Goal: Task Accomplishment & Management: Complete application form

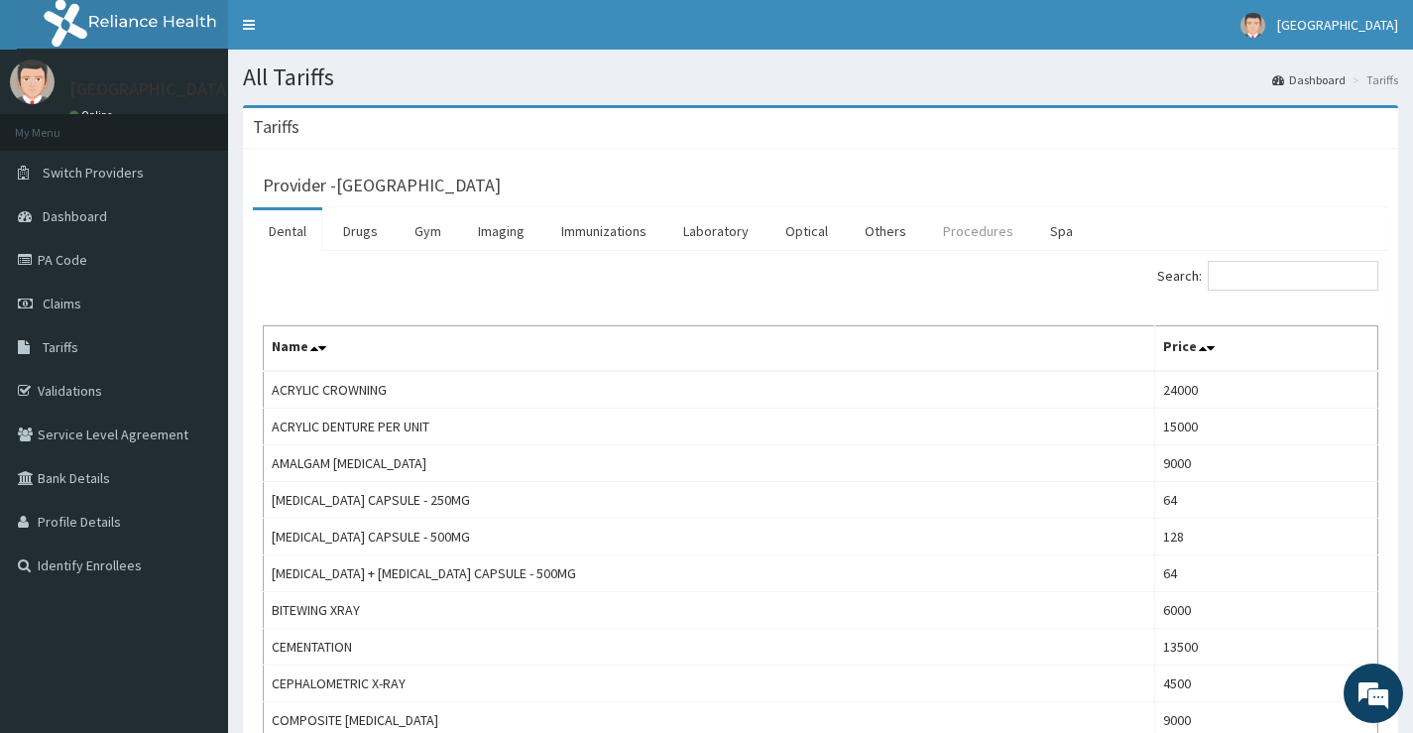
click at [967, 233] on link "Procedures" at bounding box center [978, 231] width 102 height 42
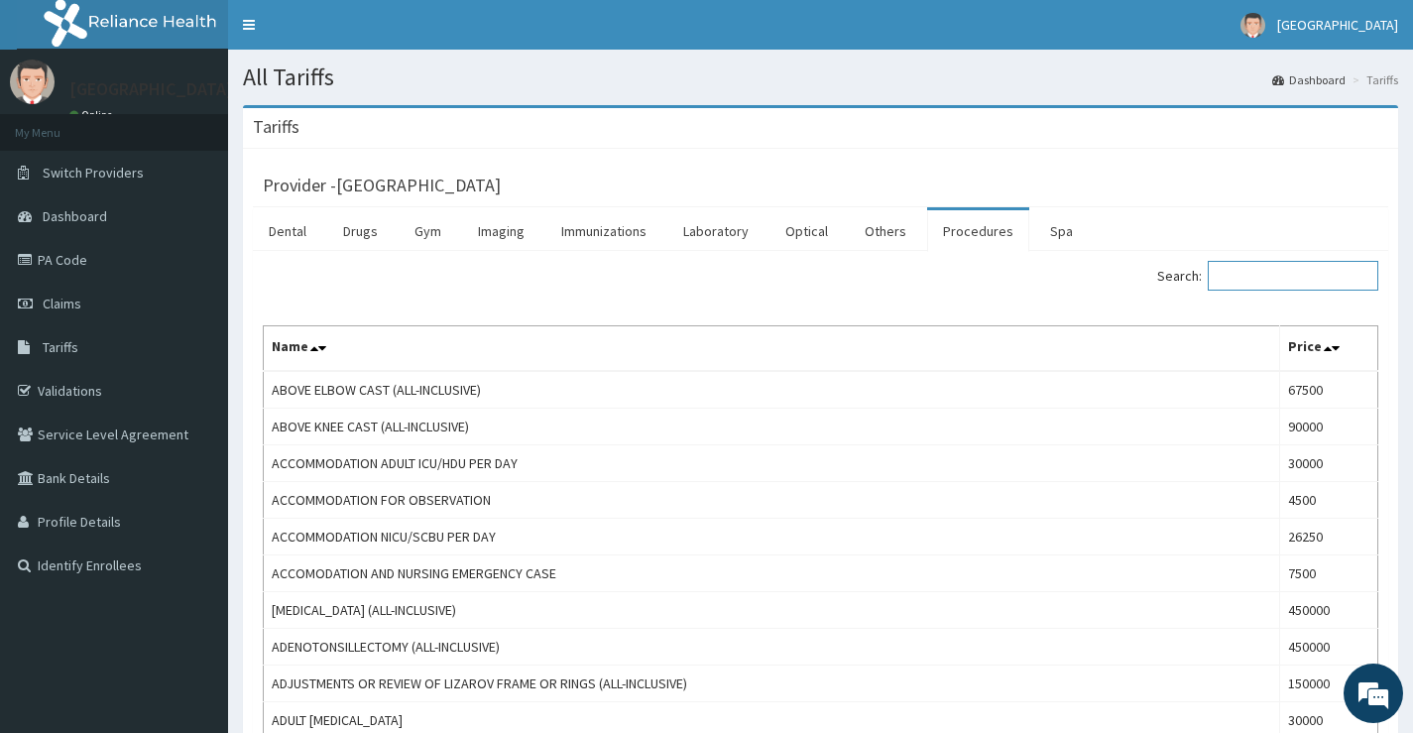
click at [1276, 281] on input "Search:" at bounding box center [1292, 276] width 170 height 30
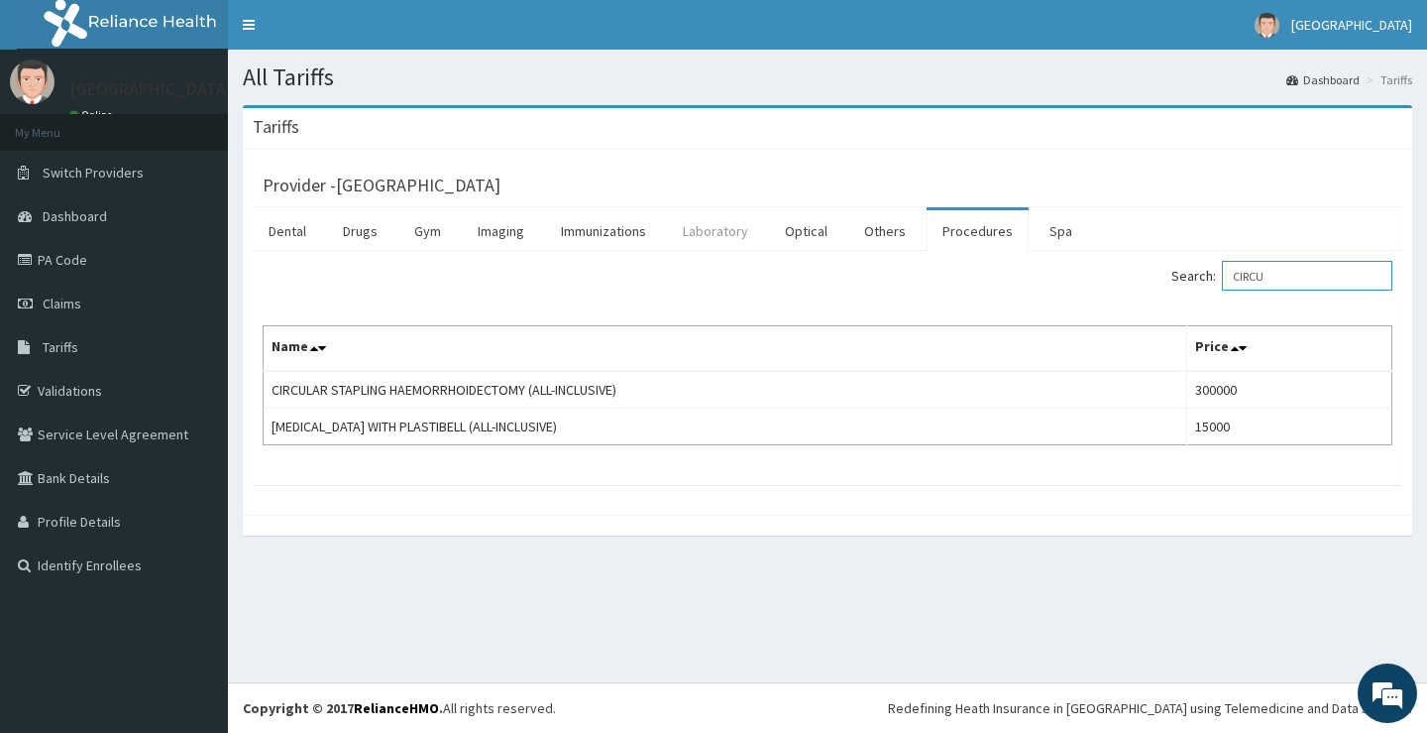
type input "CIRCU"
click at [741, 243] on link "Laboratory" at bounding box center [715, 231] width 97 height 42
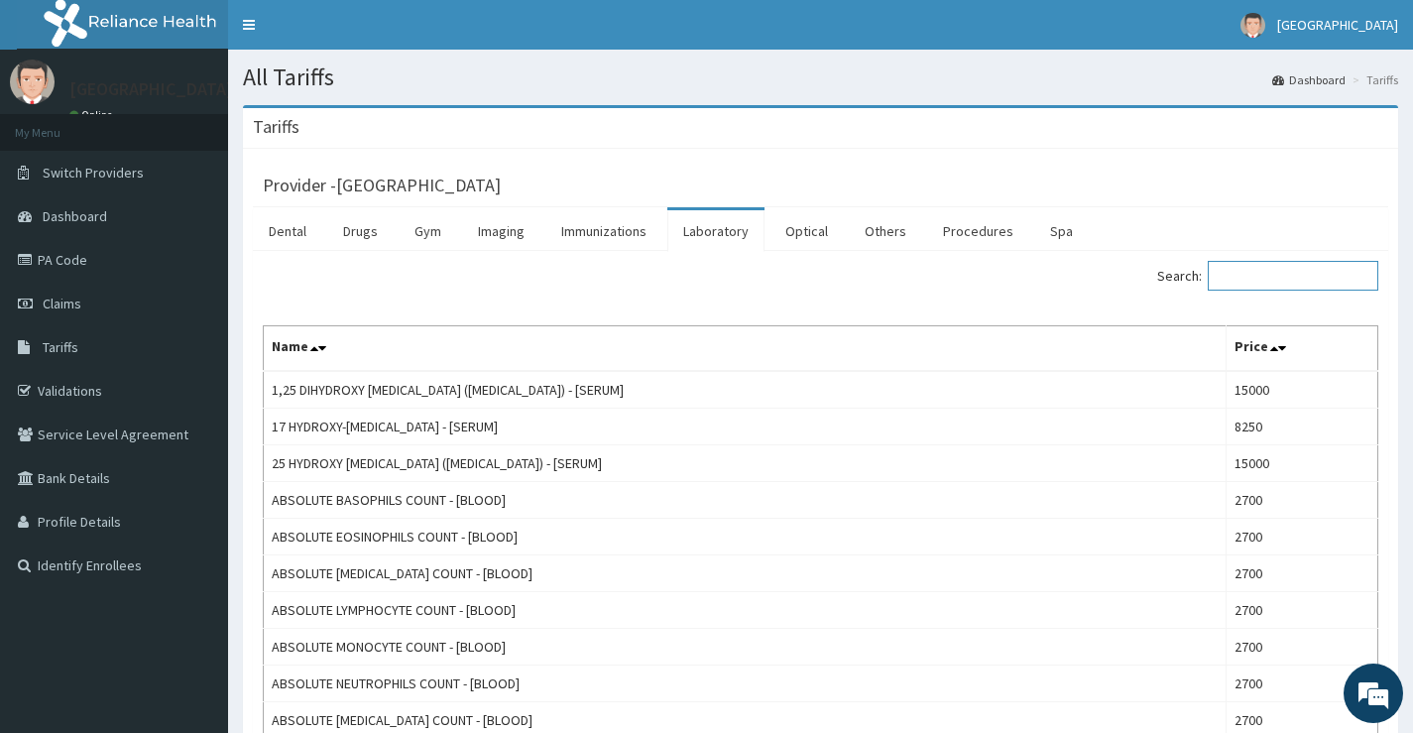
click at [1283, 275] on input "Search:" at bounding box center [1292, 276] width 170 height 30
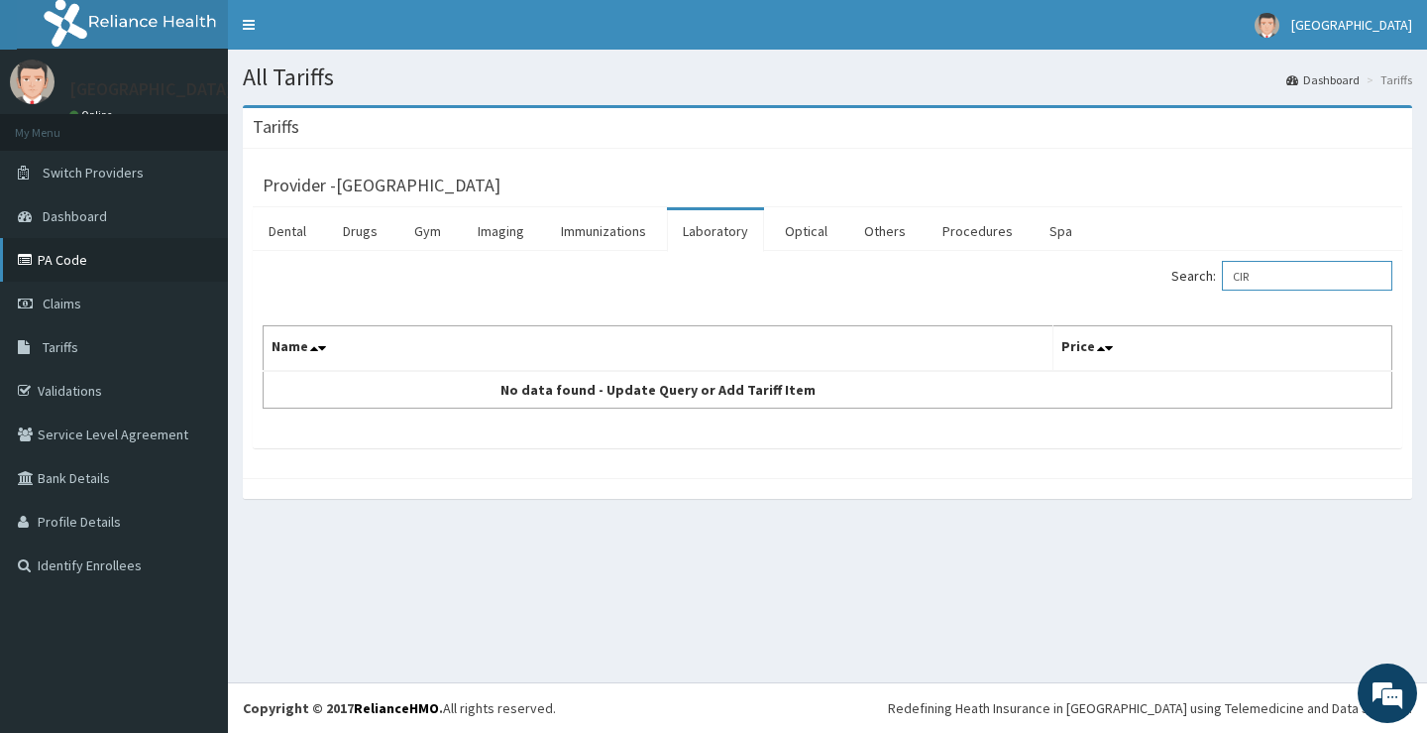
type input "CIR"
click at [93, 257] on link "PA Code" at bounding box center [114, 260] width 228 height 44
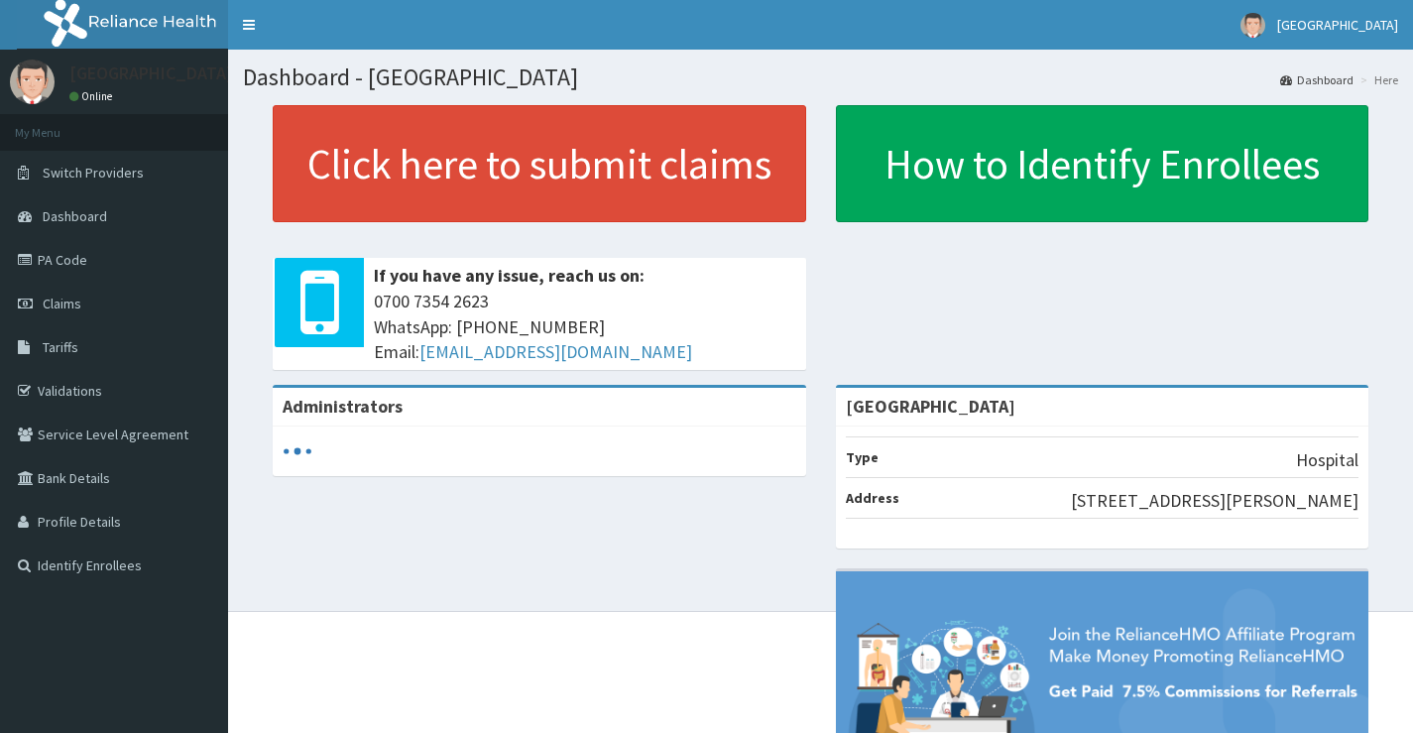
click at [113, 267] on link "PA Code" at bounding box center [114, 260] width 228 height 44
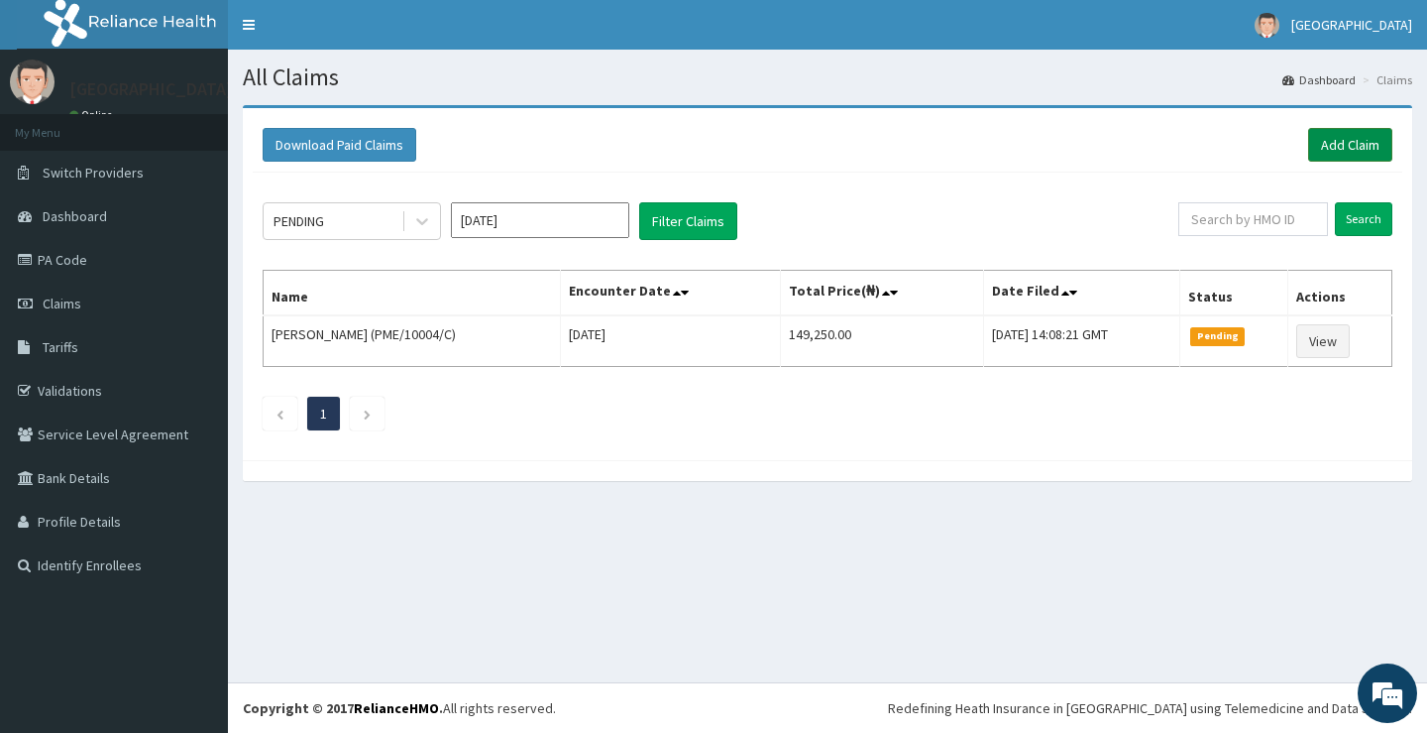
click at [1351, 140] on link "Add Claim" at bounding box center [1350, 145] width 84 height 34
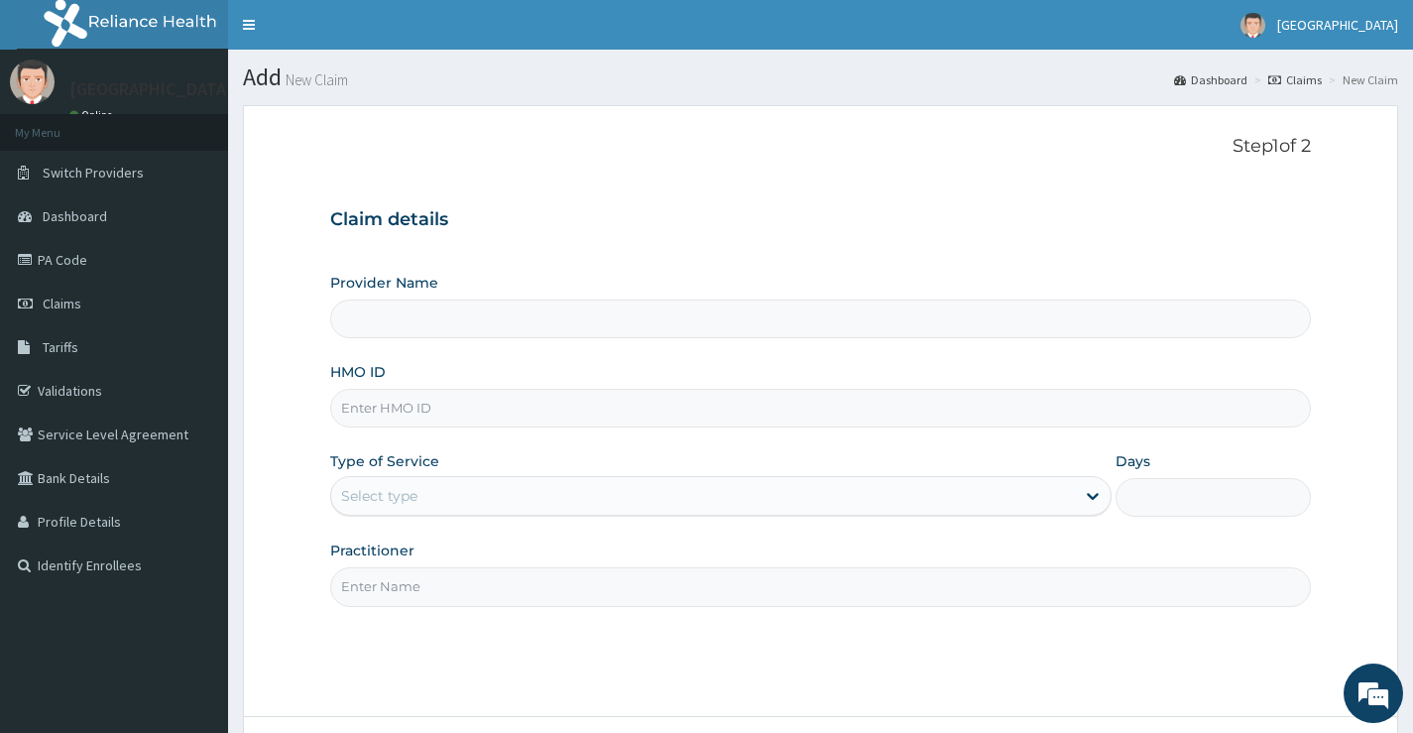
type input "Krown Hospital &Maternity Centre"
click at [510, 411] on input "HMO ID" at bounding box center [820, 408] width 980 height 39
paste input "PA/8069F6"
type input "PA/8069F6"
click at [476, 397] on input "PA/8069F6" at bounding box center [820, 408] width 980 height 39
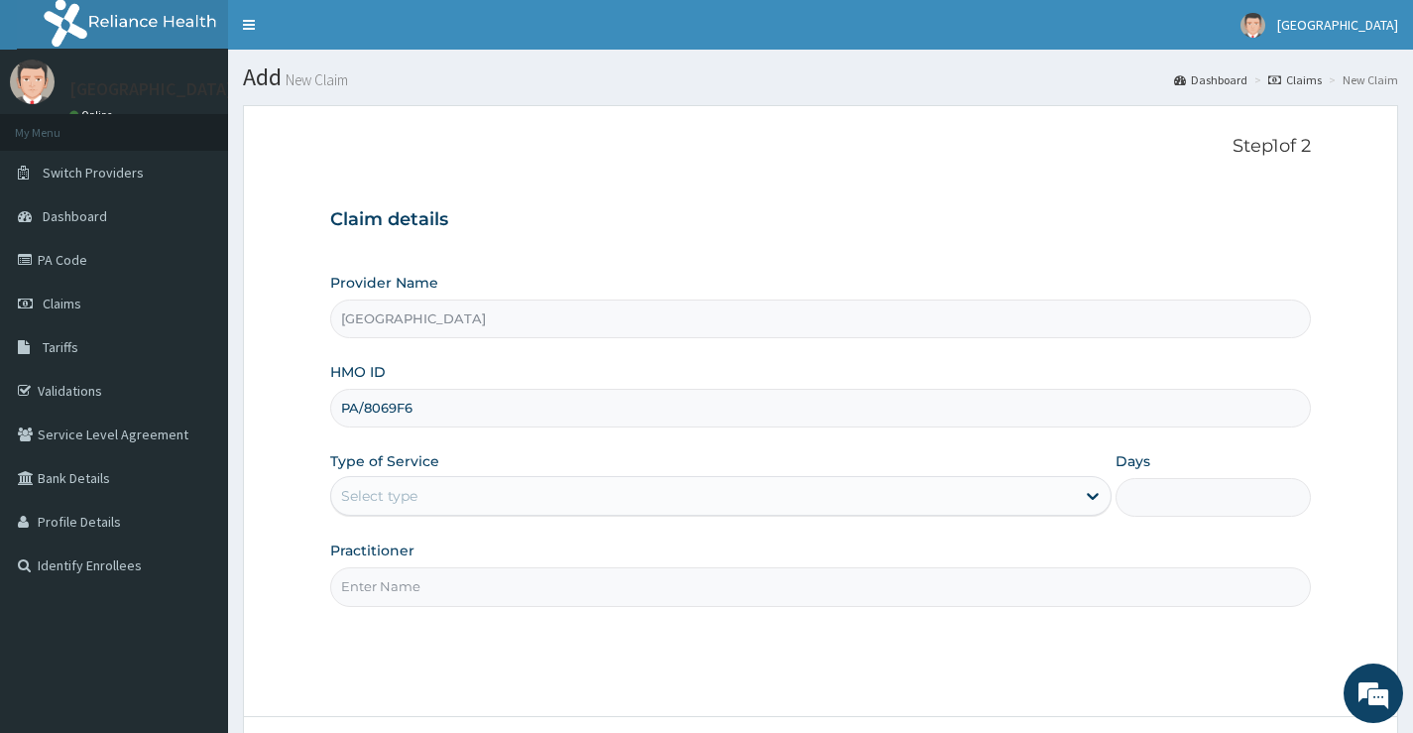
click at [476, 397] on input "PA/8069F6" at bounding box center [820, 408] width 980 height 39
paste input "SRS/10456/A"
type input "SRS/10456/A"
click at [408, 488] on div "Select type" at bounding box center [379, 496] width 76 height 20
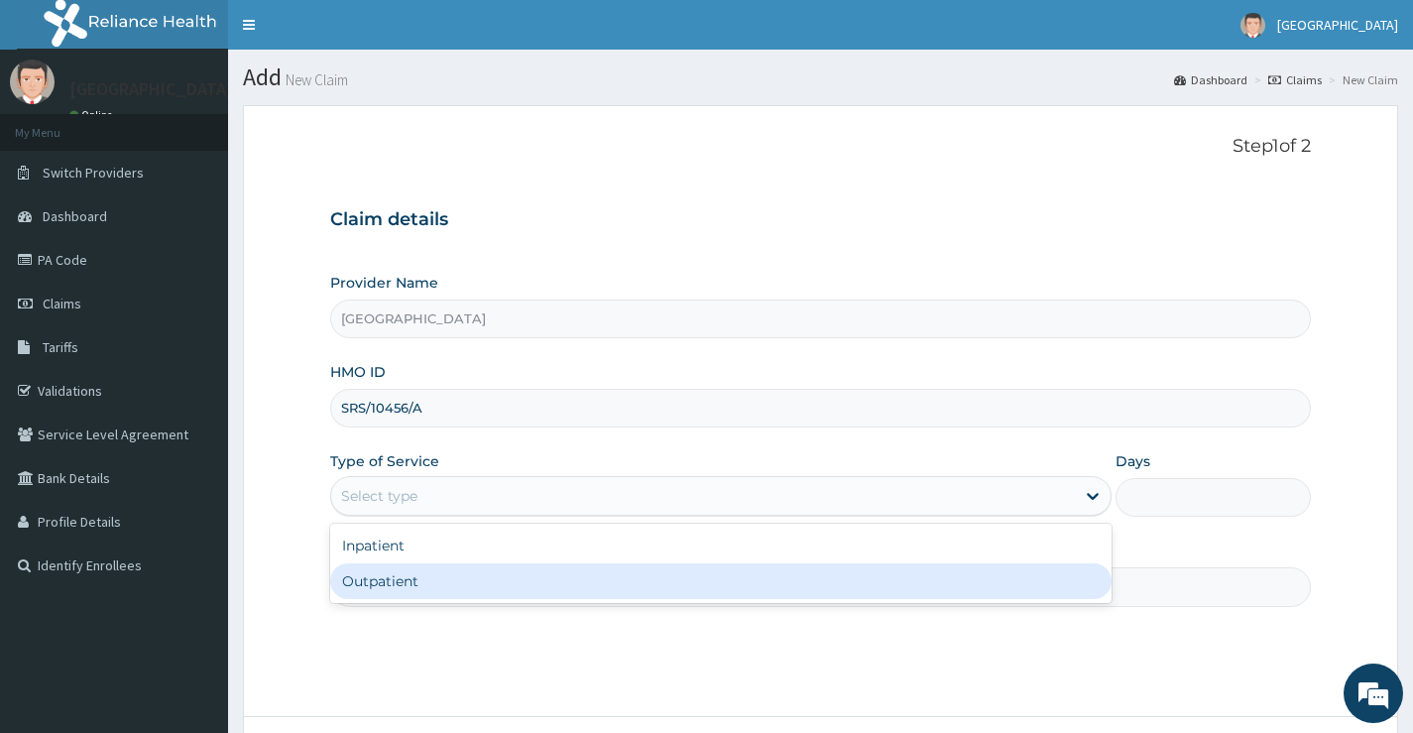
click at [399, 580] on div "Outpatient" at bounding box center [720, 581] width 781 height 36
type input "1"
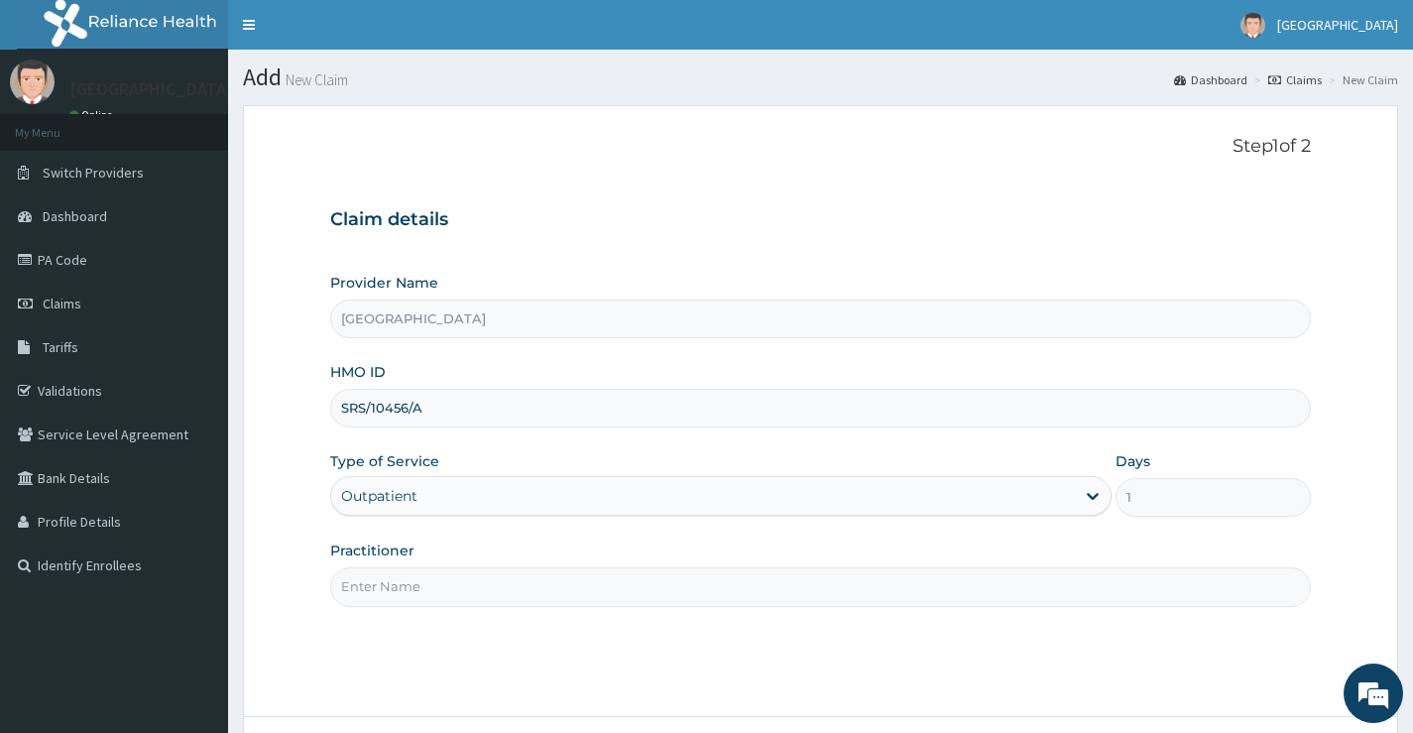
click at [399, 585] on input "Practitioner" at bounding box center [820, 586] width 980 height 39
type input "Dr. ALIMI"
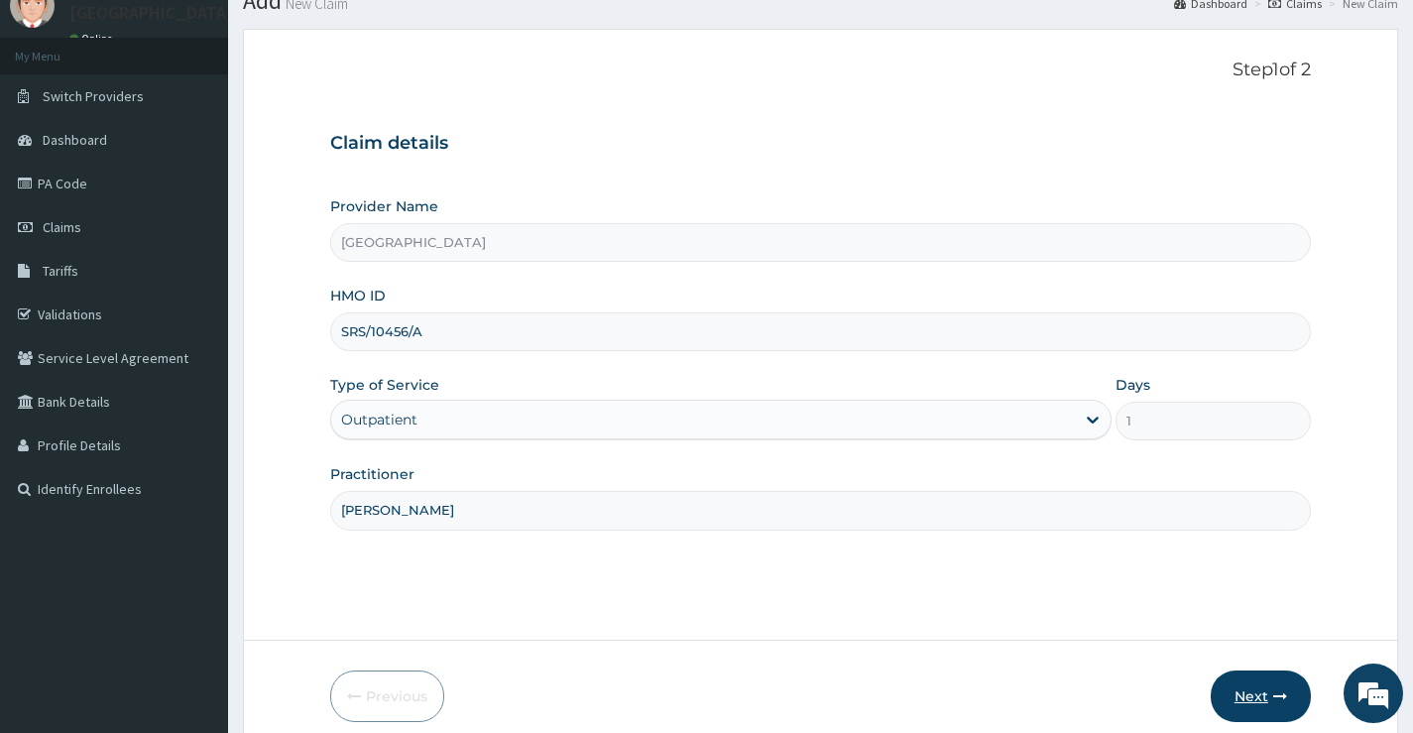
scroll to position [162, 0]
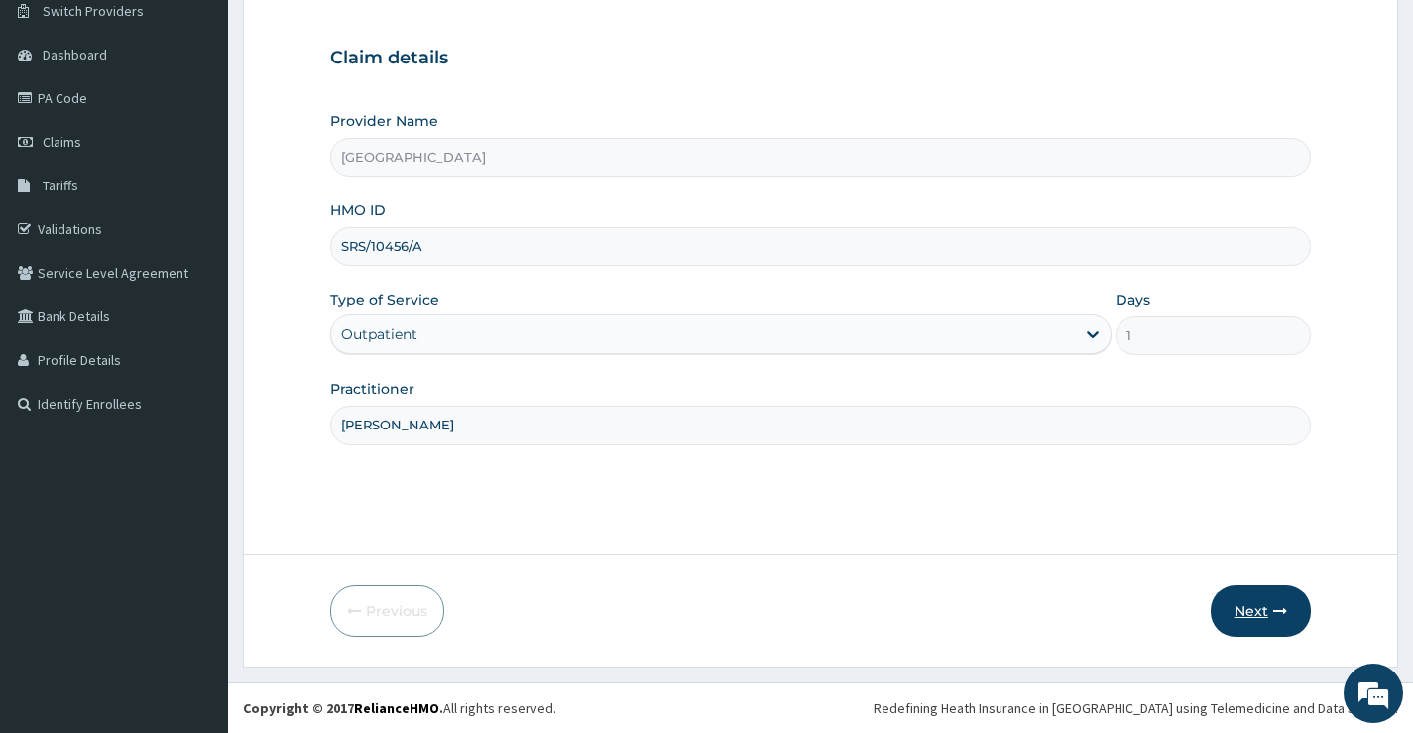
click at [1273, 613] on icon "button" at bounding box center [1280, 611] width 14 height 14
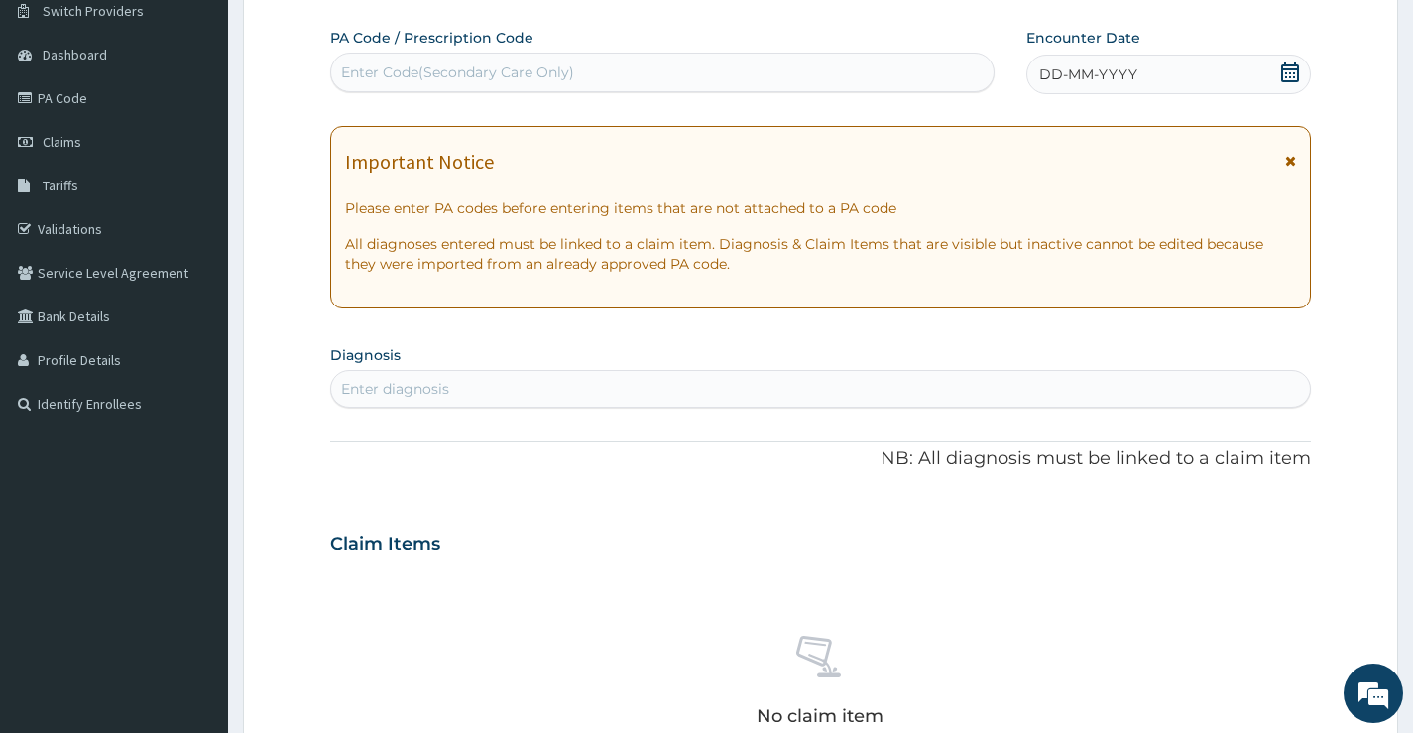
click at [572, 67] on div "Enter Code(Secondary Care Only)" at bounding box center [457, 72] width 233 height 20
paste input "PA/8069F6"
type input "PA/8069F6"
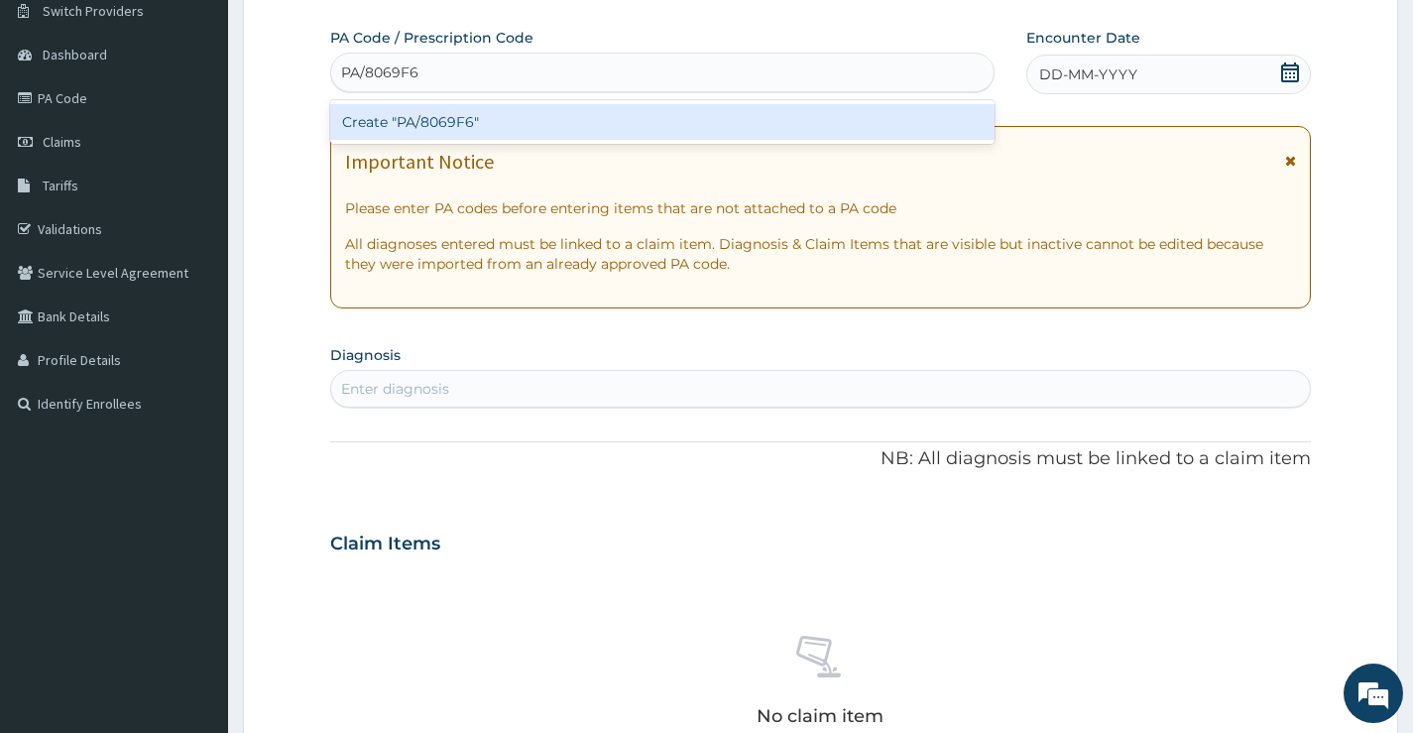
click at [556, 120] on div "Create "PA/8069F6"" at bounding box center [662, 122] width 664 height 36
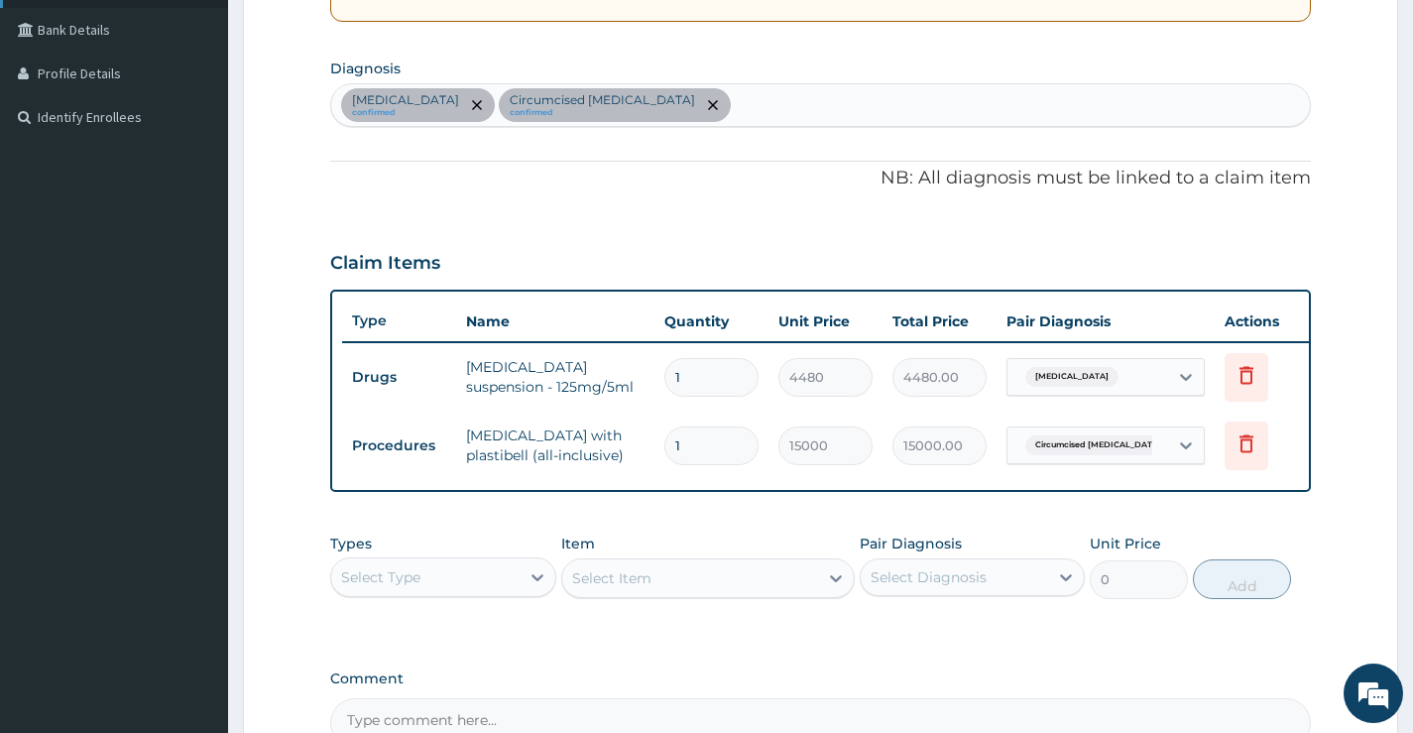
scroll to position [180, 0]
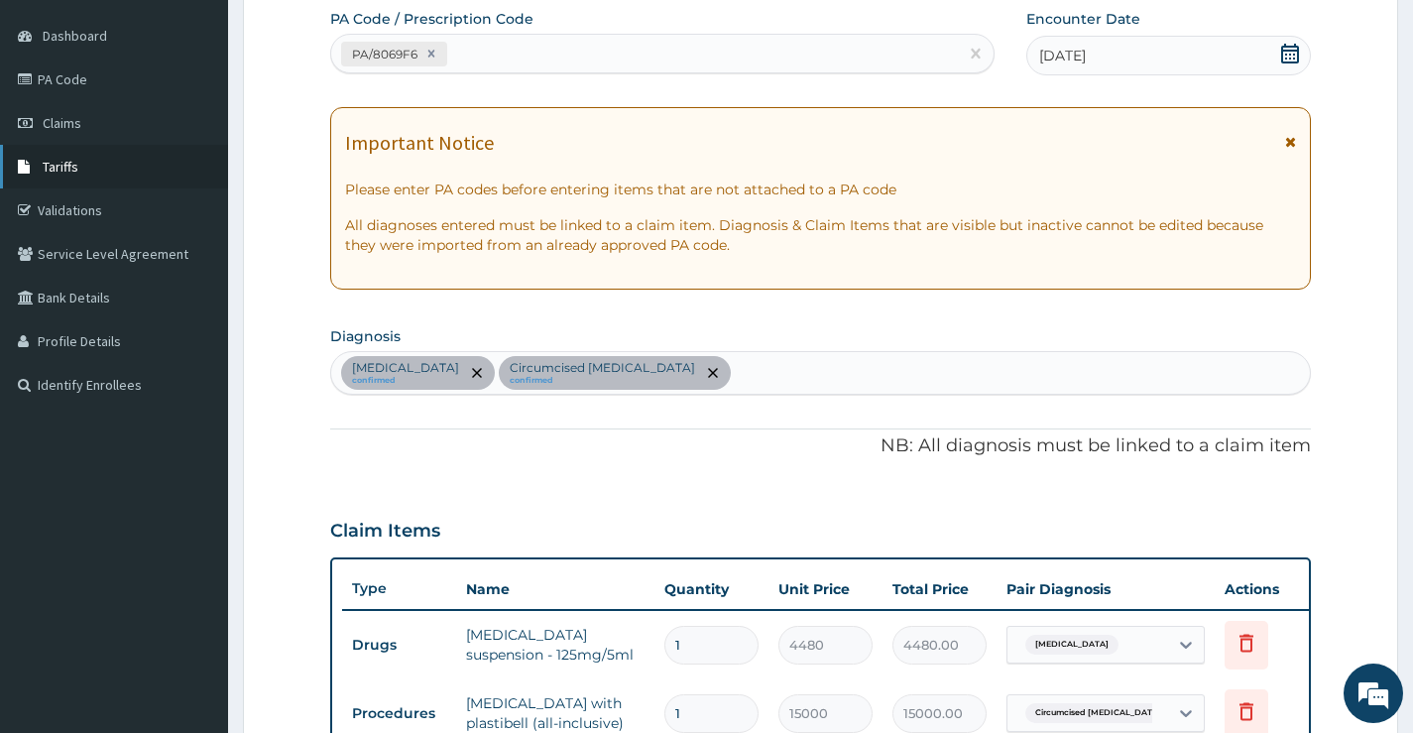
click at [72, 171] on span "Tariffs" at bounding box center [61, 167] width 36 height 18
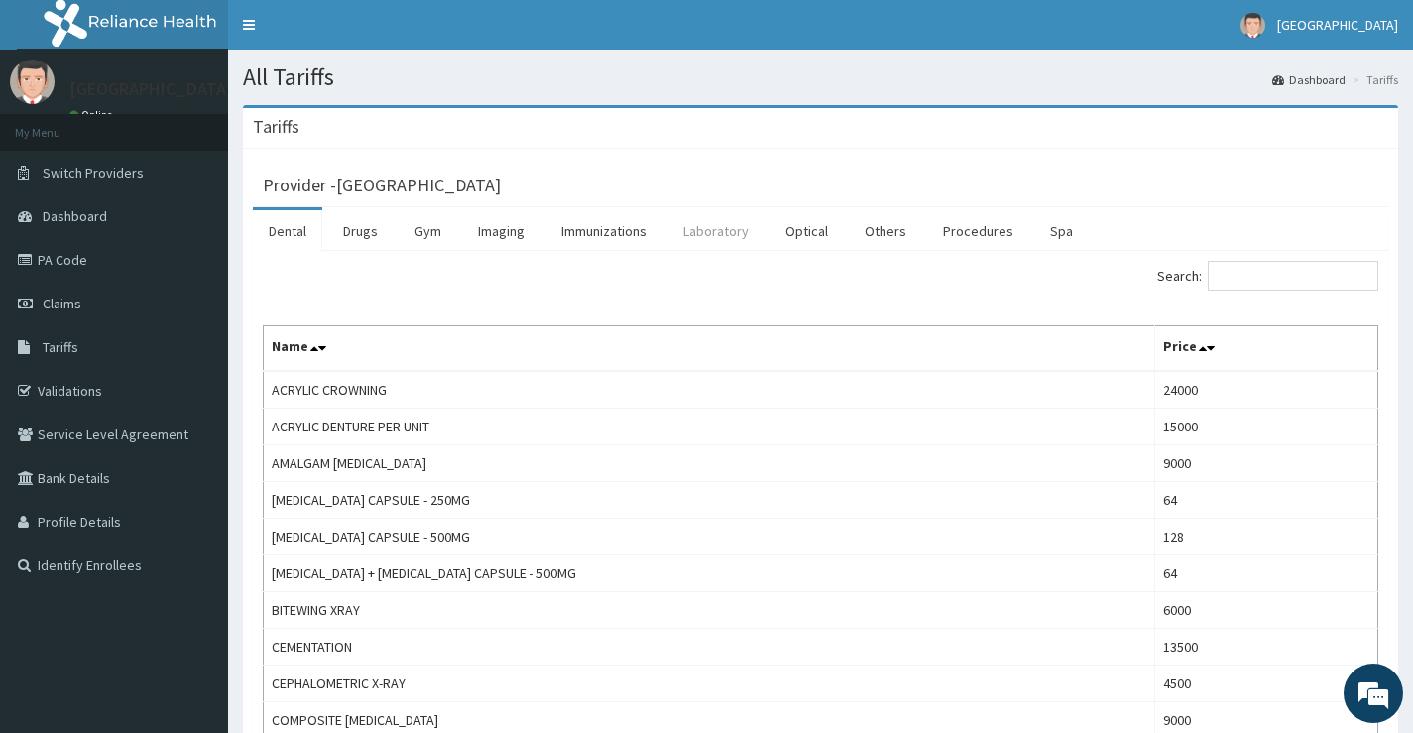
click at [715, 238] on link "Laboratory" at bounding box center [715, 231] width 97 height 42
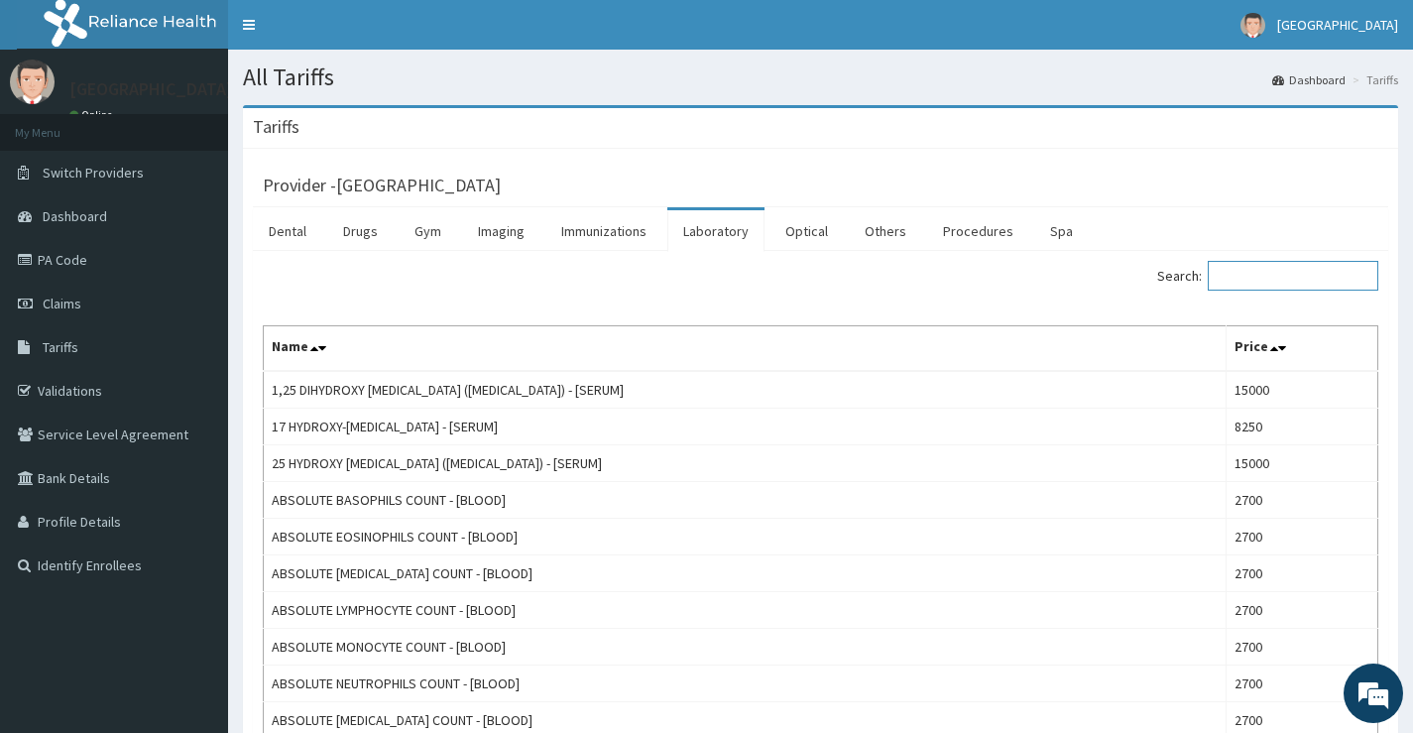
click at [1277, 275] on input "Search:" at bounding box center [1292, 276] width 170 height 30
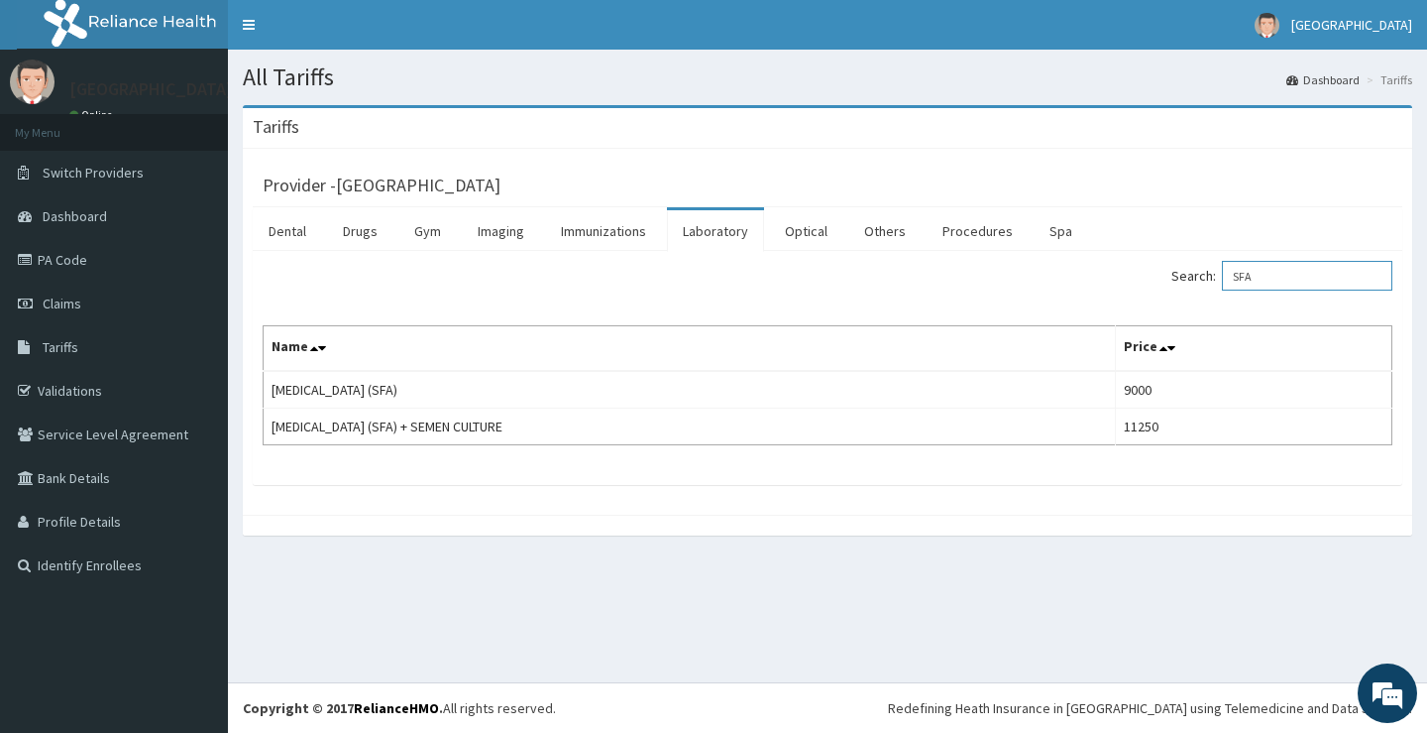
type input "SFA"
